Goal: Navigation & Orientation: Understand site structure

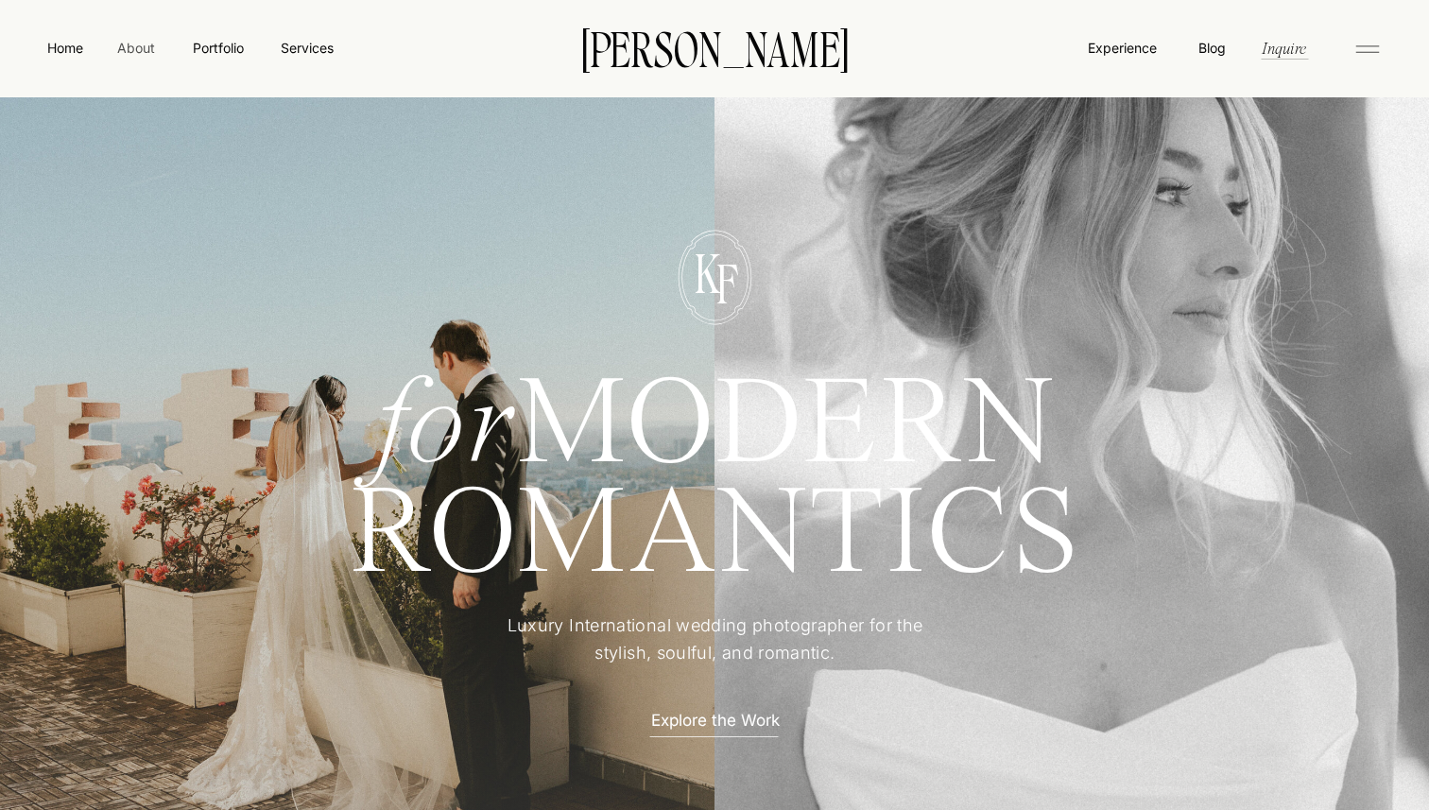
click at [137, 48] on nav "About" at bounding box center [135, 47] width 43 height 19
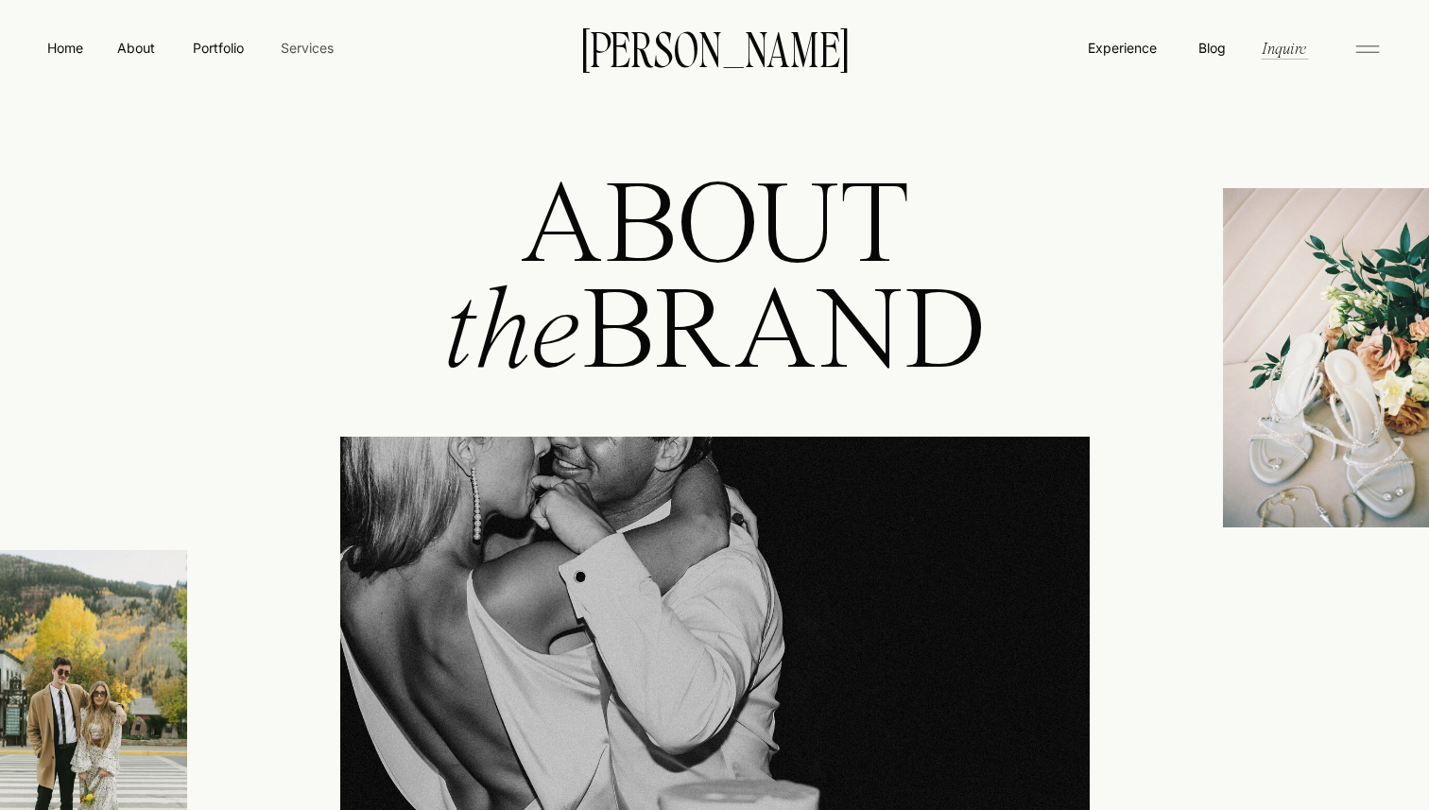
click at [310, 48] on nav "Services" at bounding box center [307, 48] width 56 height 20
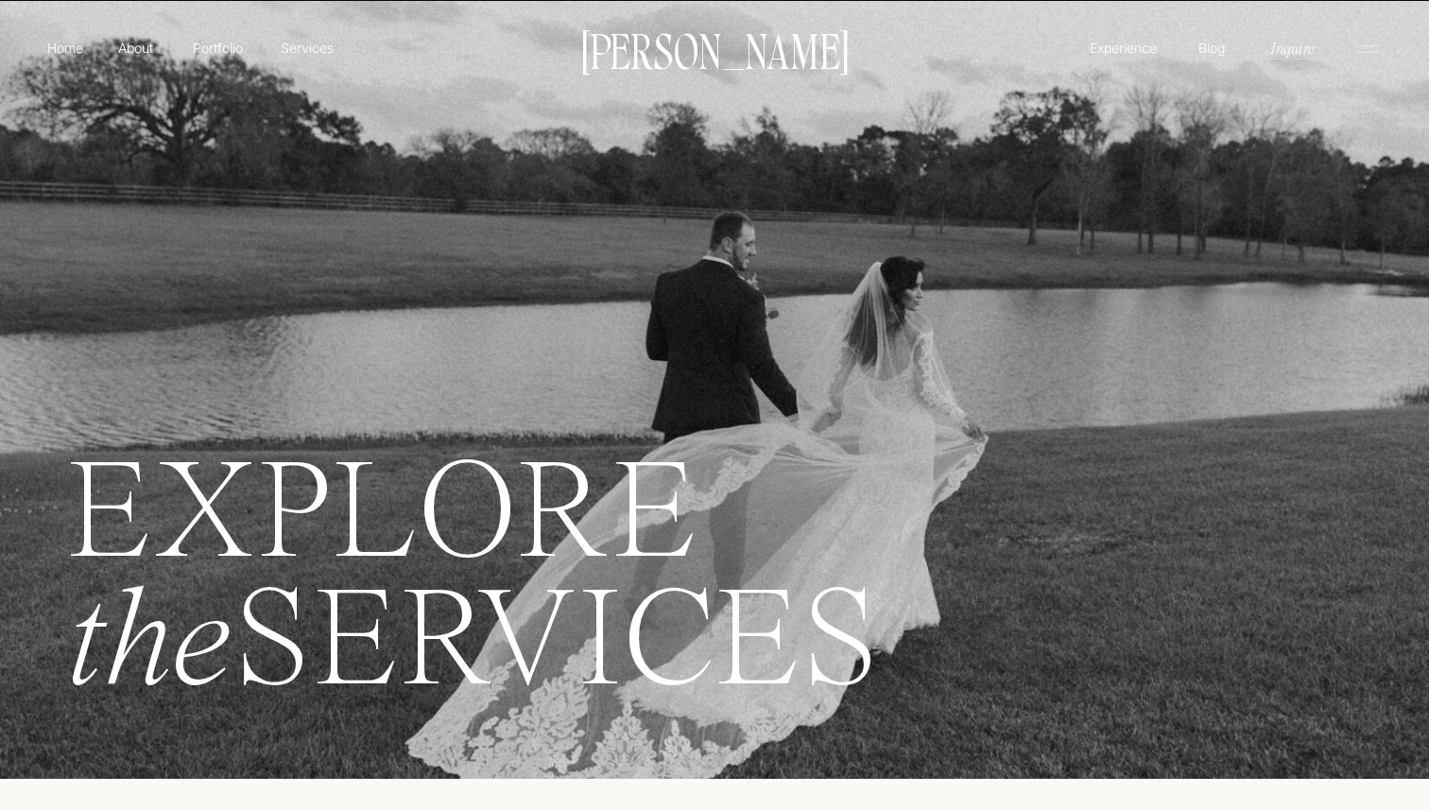
click at [1353, 49] on icon at bounding box center [1368, 49] width 38 height 30
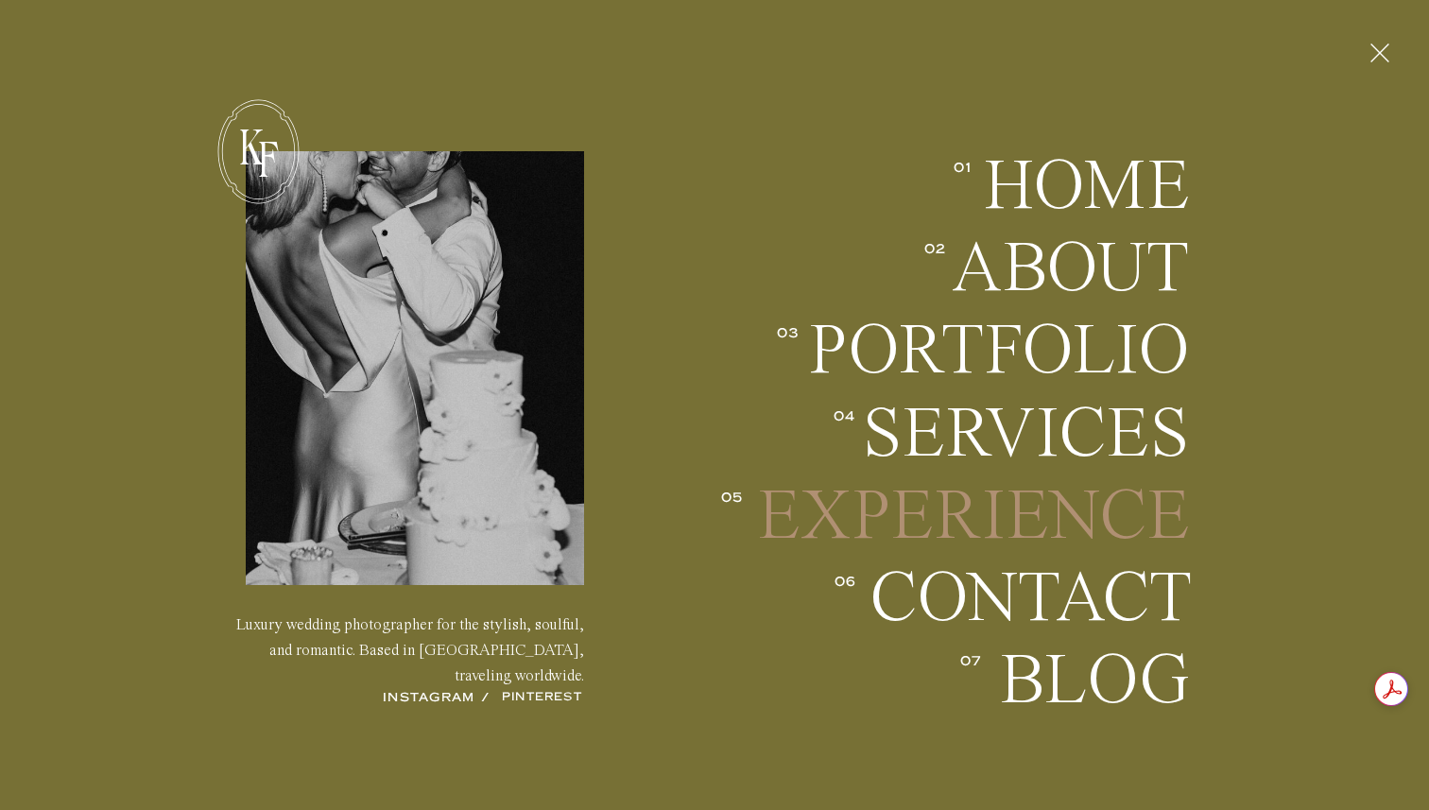
scroll to position [80, 0]
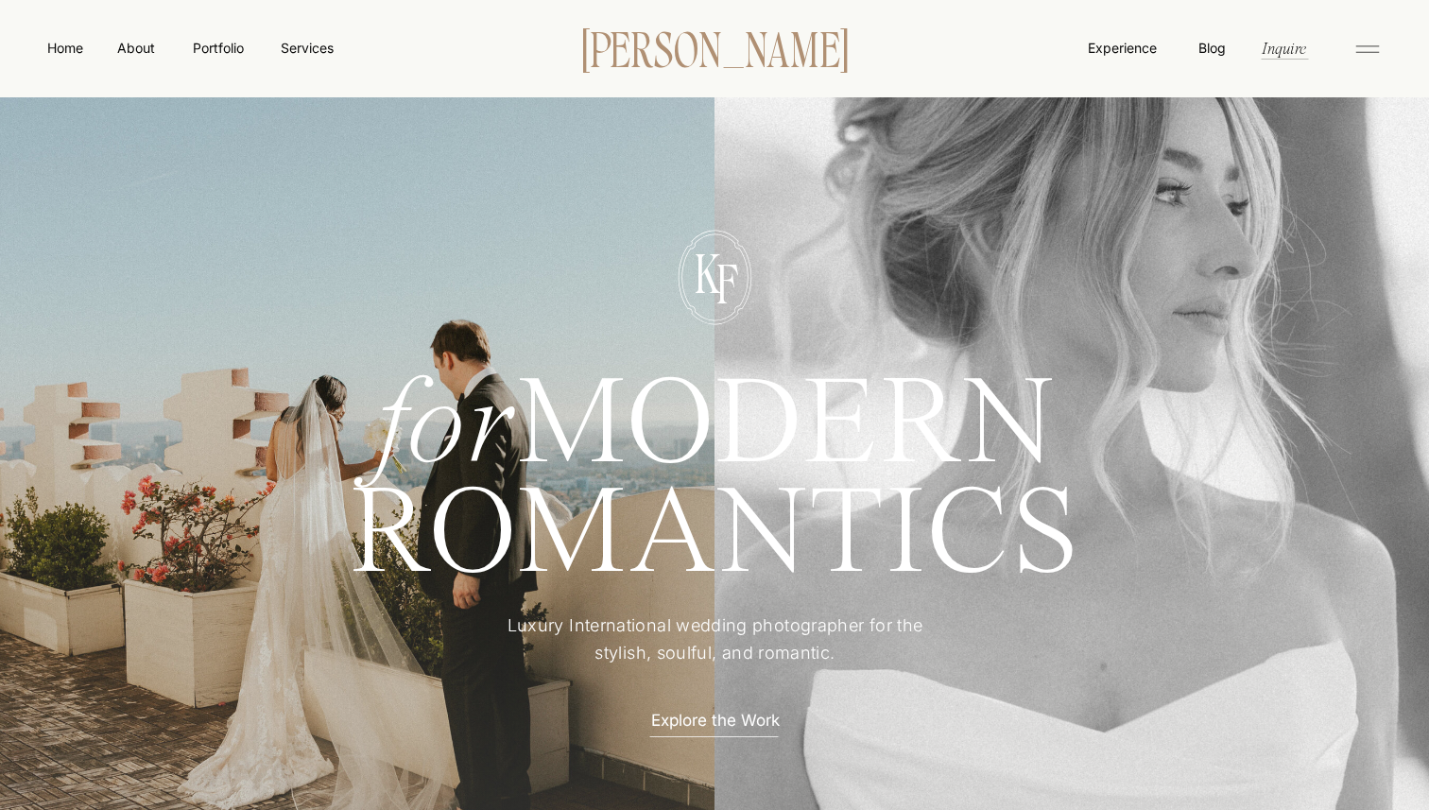
click at [706, 41] on p "[PERSON_NAME]" at bounding box center [714, 47] width 325 height 40
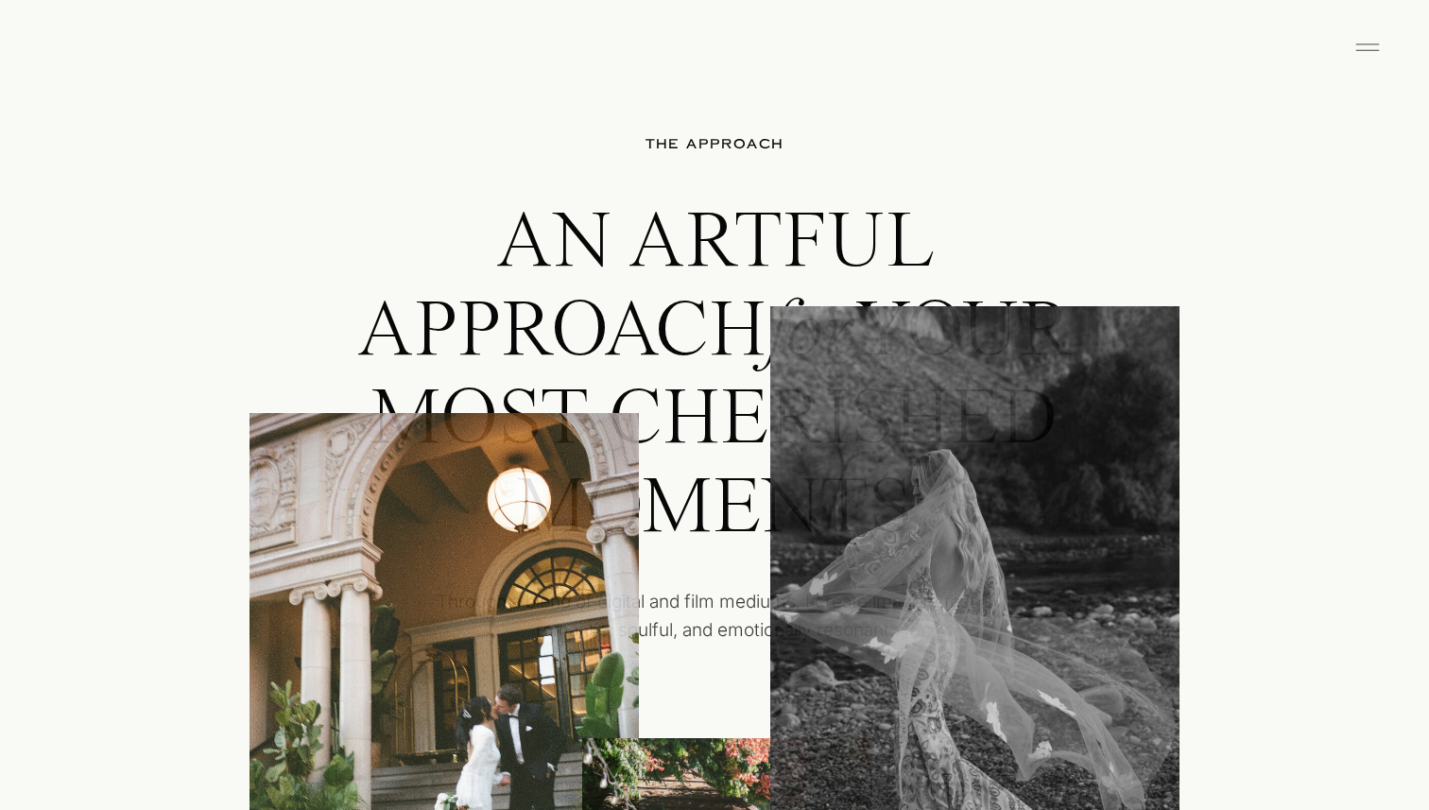
scroll to position [4260, 0]
